Goal: Information Seeking & Learning: Learn about a topic

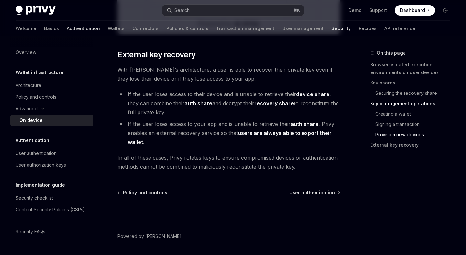
scroll to position [1804, 0]
click at [67, 26] on link "Authentication" at bounding box center [83, 29] width 33 height 16
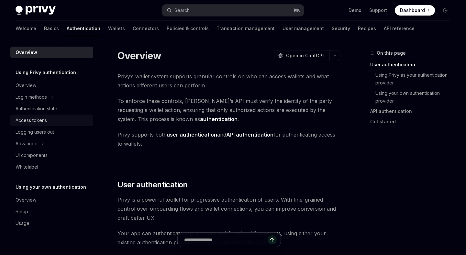
click at [59, 121] on div "Access tokens" at bounding box center [53, 121] width 74 height 8
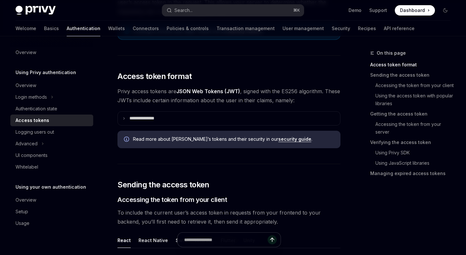
scroll to position [118, 0]
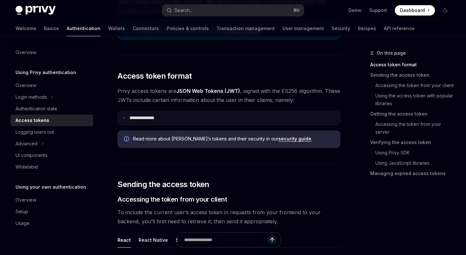
click at [126, 117] on summary "**********" at bounding box center [229, 118] width 222 height 14
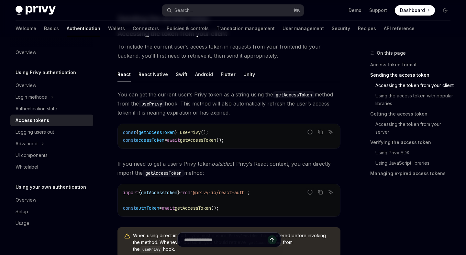
scroll to position [499, 0]
click at [146, 74] on div "React Native" at bounding box center [153, 73] width 29 height 15
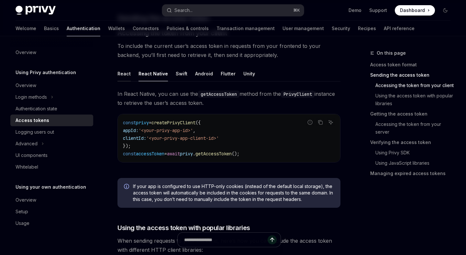
click at [125, 76] on div "React" at bounding box center [123, 73] width 13 height 15
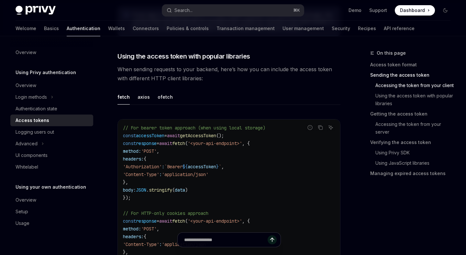
scroll to position [773, 0]
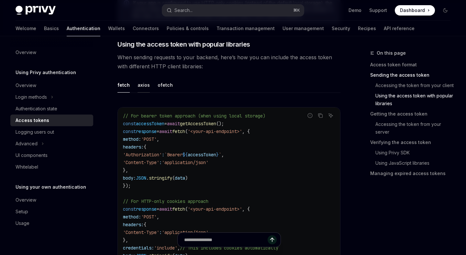
click at [143, 84] on div "axios" at bounding box center [144, 84] width 12 height 15
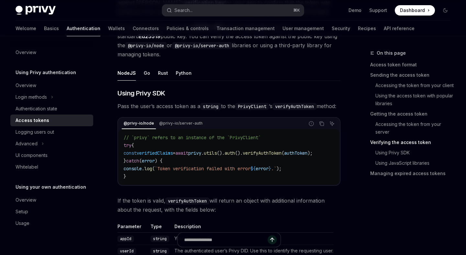
scroll to position [1217, 0]
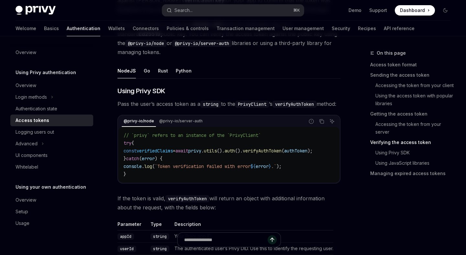
click at [142, 74] on ul "NodeJS Go Rust Python" at bounding box center [228, 71] width 223 height 16
click at [145, 69] on div "Go" at bounding box center [147, 70] width 6 height 15
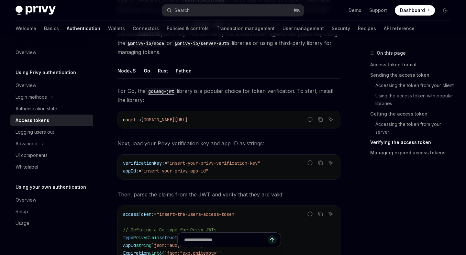
click at [181, 68] on div "Python" at bounding box center [184, 70] width 16 height 15
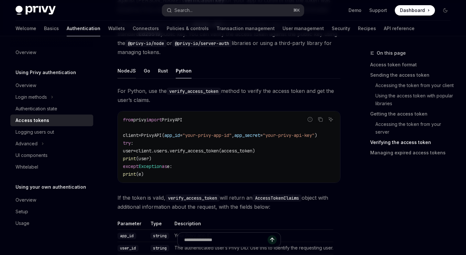
click at [131, 72] on div "NodeJS" at bounding box center [126, 70] width 18 height 15
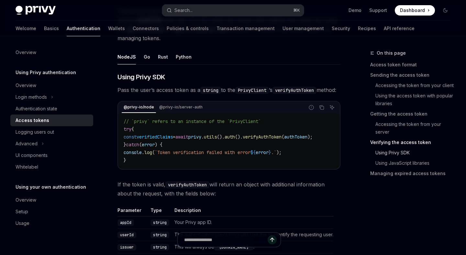
click at [387, 152] on link "Using Privy SDK" at bounding box center [412, 153] width 85 height 10
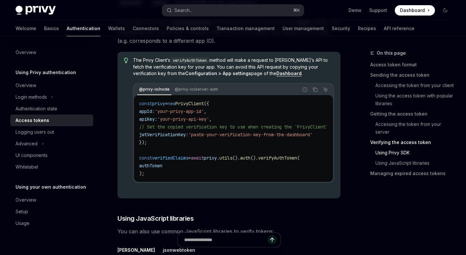
scroll to position [1513, 0]
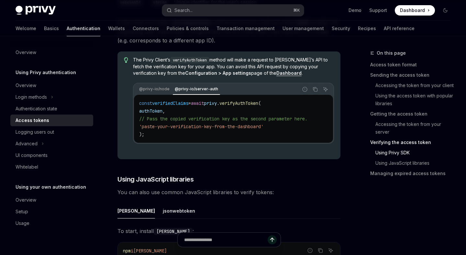
click at [155, 92] on div "@privy-io/node @privy-io/server-auth" at bounding box center [216, 89] width 164 height 11
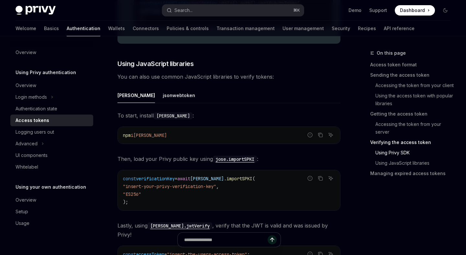
scroll to position [1667, 0]
click at [400, 165] on link "Using JavaScript libraries" at bounding box center [412, 163] width 85 height 10
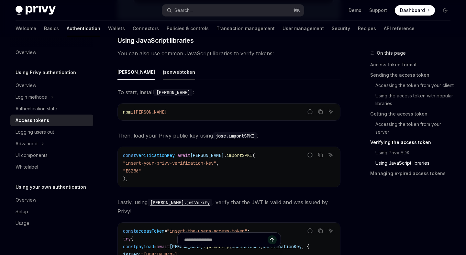
click at [163, 80] on div "jsonwebtoken" at bounding box center [179, 71] width 32 height 15
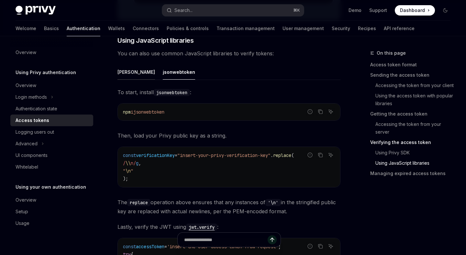
click at [121, 80] on div "jose" at bounding box center [136, 71] width 38 height 15
type textarea "*"
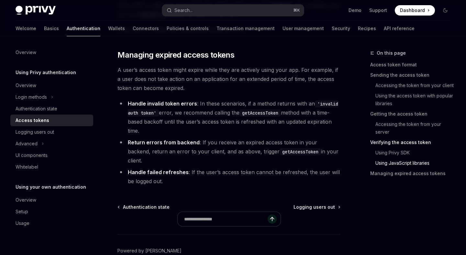
scroll to position [2040, 0]
